Goal: Task Accomplishment & Management: Manage account settings

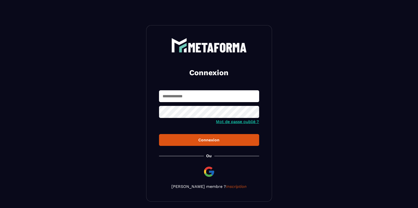
click at [206, 97] on input "text" at bounding box center [209, 96] width 100 height 12
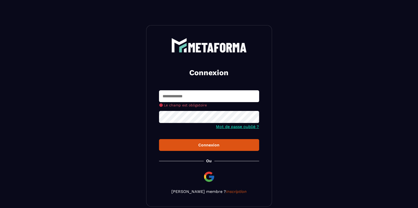
type input "**********"
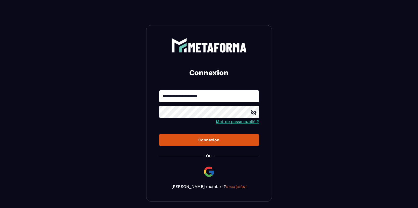
click at [220, 140] on div "Connexion" at bounding box center [209, 140] width 92 height 5
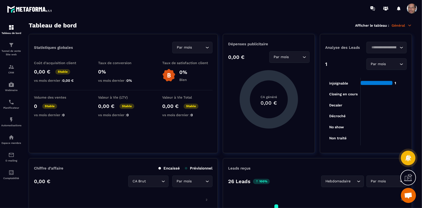
click at [414, 10] on span at bounding box center [412, 9] width 10 height 10
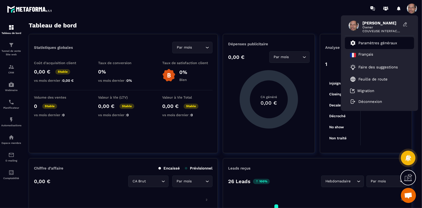
click at [385, 40] on li "Paramètres généraux" at bounding box center [379, 43] width 69 height 12
click at [382, 43] on p "Paramètres généraux" at bounding box center [378, 43] width 39 height 5
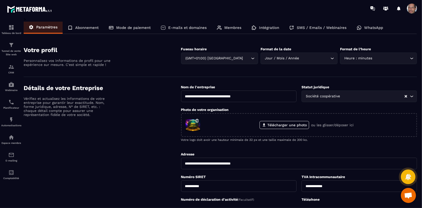
click at [372, 26] on p "WhatsApp" at bounding box center [373, 27] width 19 height 5
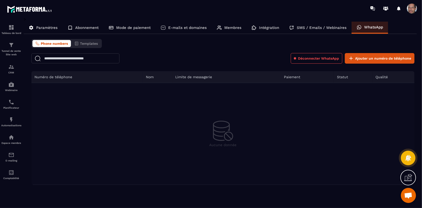
drag, startPoint x: 390, startPoint y: 59, endPoint x: 120, endPoint y: 83, distance: 271.8
click at [121, 84] on div "Déconnecter WhatsApp Ajouter un numéro de téléphone Numéro de téléphone Nom Lim…" at bounding box center [222, 119] width 383 height 132
click at [106, 56] on input "text" at bounding box center [75, 58] width 88 height 10
click at [61, 45] on span "Phone numbers" at bounding box center [54, 44] width 27 height 4
click at [89, 46] on button "Templates" at bounding box center [85, 43] width 29 height 7
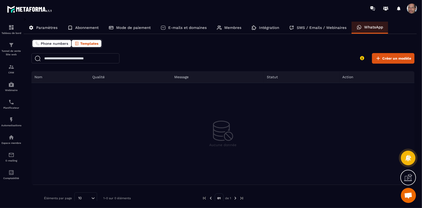
click at [45, 43] on span "Phone numbers" at bounding box center [54, 44] width 27 height 4
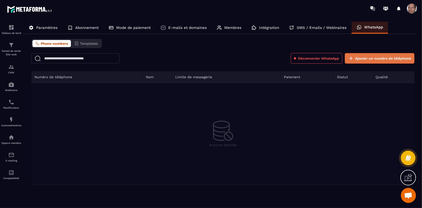
click at [385, 61] on button "Ajouter un numéro de téléphone" at bounding box center [380, 58] width 70 height 11
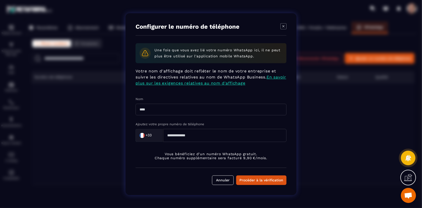
click at [286, 26] on icon "Modal window" at bounding box center [284, 26] width 6 height 6
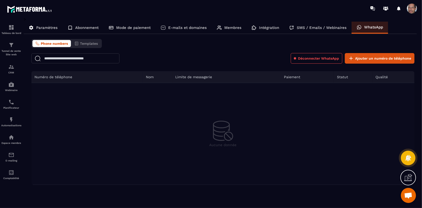
click at [324, 30] on p "SMS / Emails / Webinaires" at bounding box center [322, 27] width 50 height 5
